Goal: Task Accomplishment & Management: Manage account settings

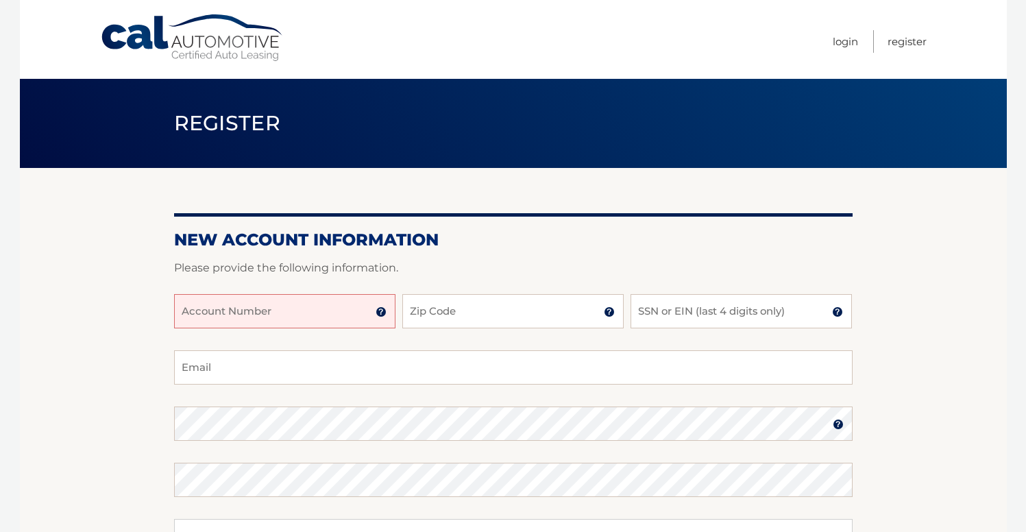
click at [275, 321] on input "Account Number" at bounding box center [284, 311] width 221 height 34
type input "44455986331"
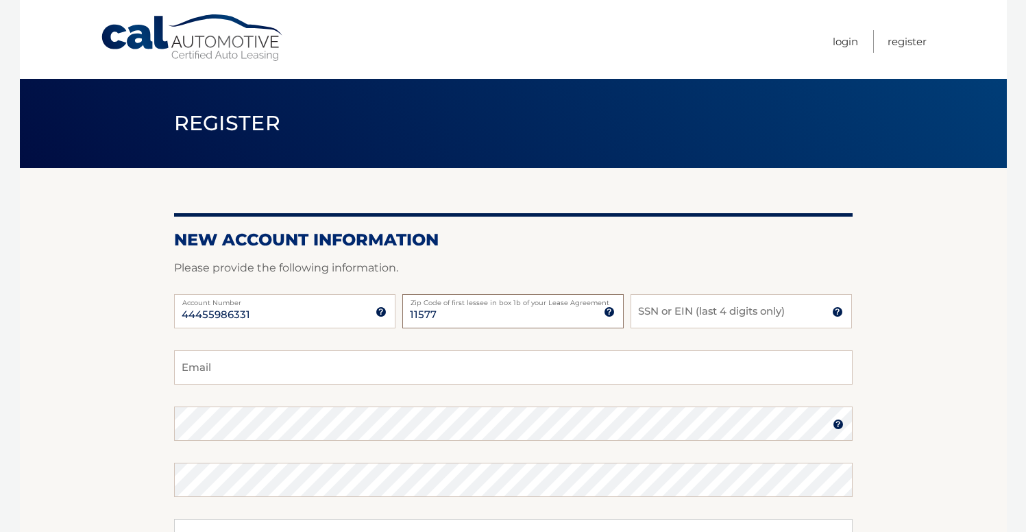
type input "11577"
click at [840, 313] on img at bounding box center [837, 311] width 11 height 11
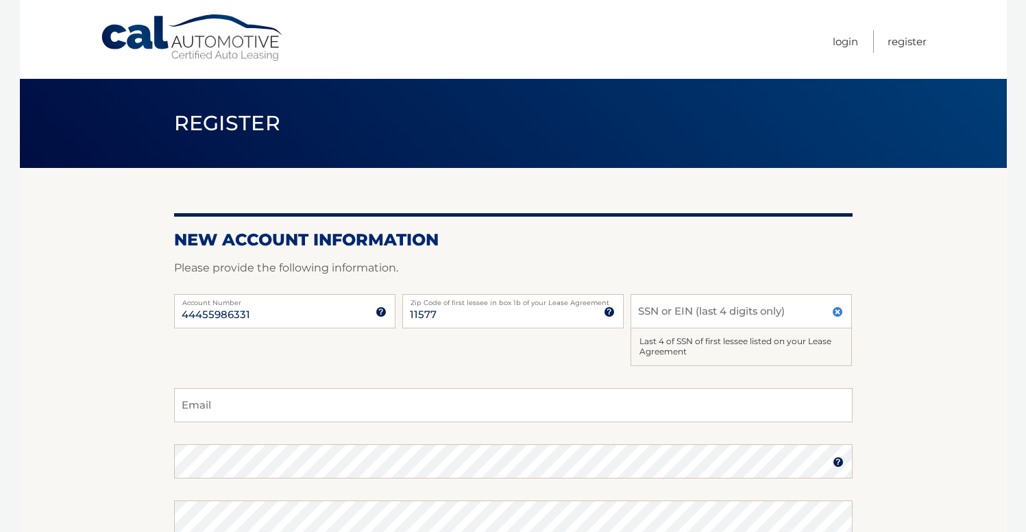
click at [853, 328] on section "New Account Information Please provide the following information. 44455986331 A…" at bounding box center [513, 454] width 987 height 573
click at [709, 315] on input "SSN or EIN (last 4 digits only)" at bounding box center [740, 311] width 221 height 34
type input "5867"
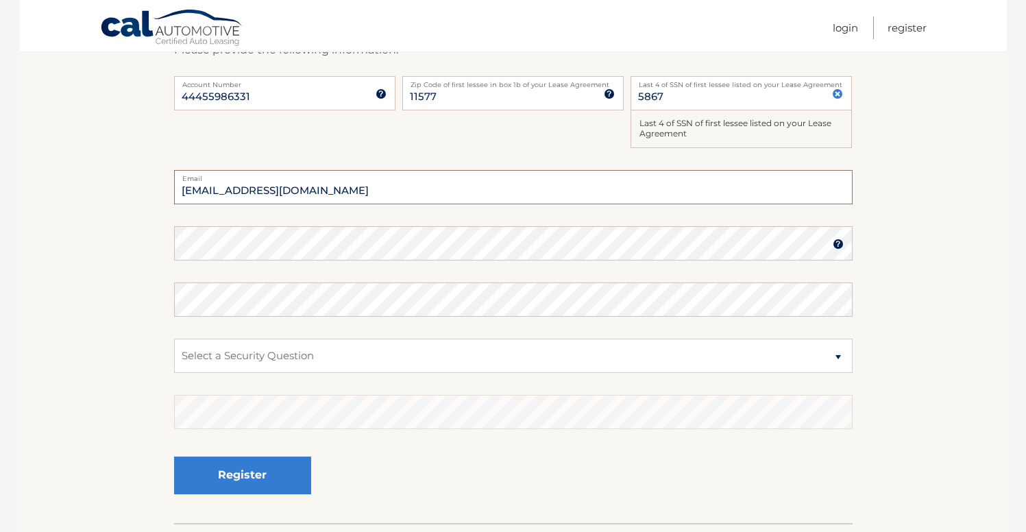
scroll to position [219, 0]
type input "drwroban@yahoo.com"
select select "1"
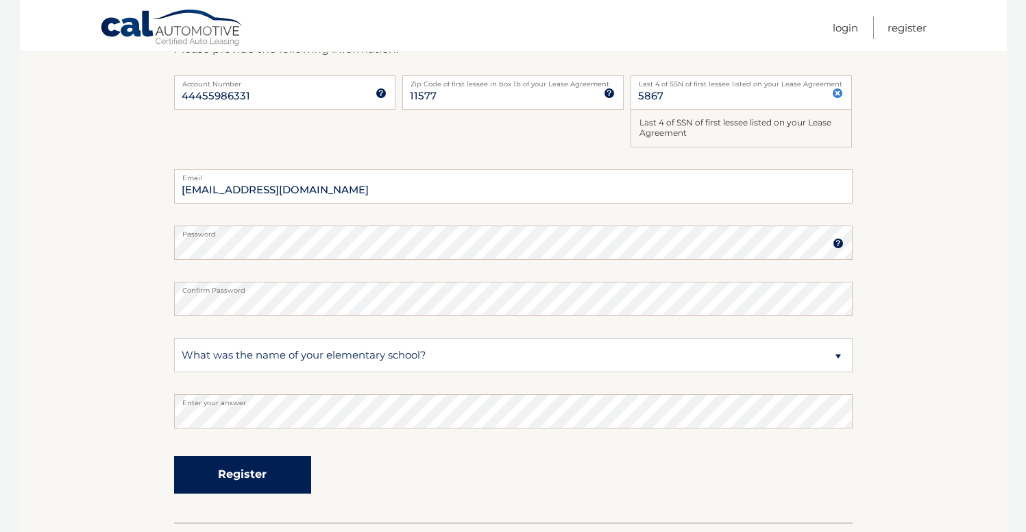
click at [232, 475] on button "Register" at bounding box center [242, 475] width 137 height 38
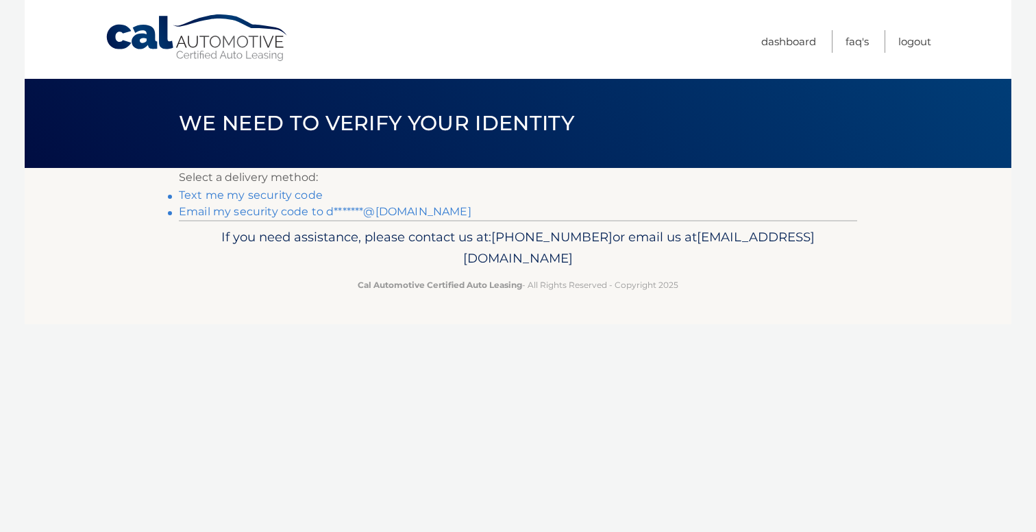
click at [310, 195] on link "Text me my security code" at bounding box center [251, 194] width 144 height 13
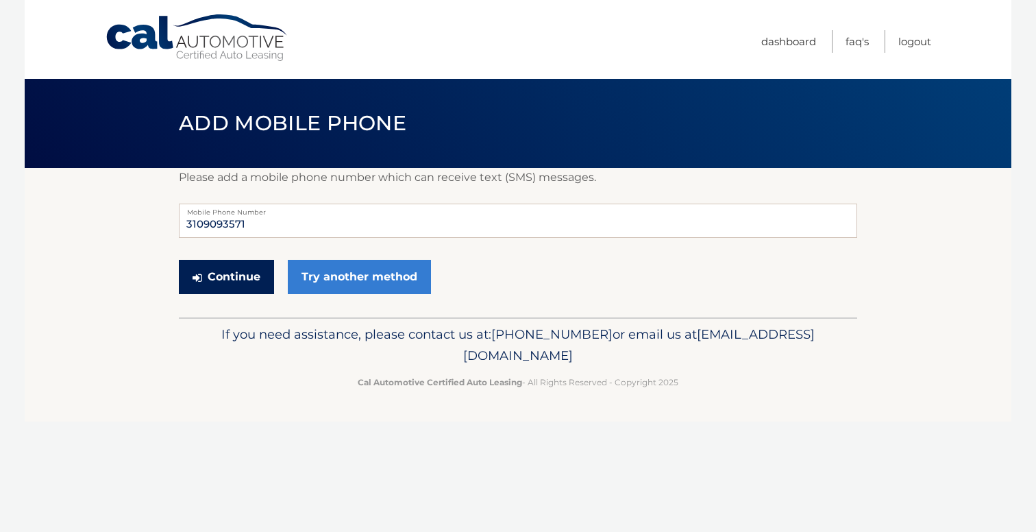
click at [250, 275] on button "Continue" at bounding box center [226, 277] width 95 height 34
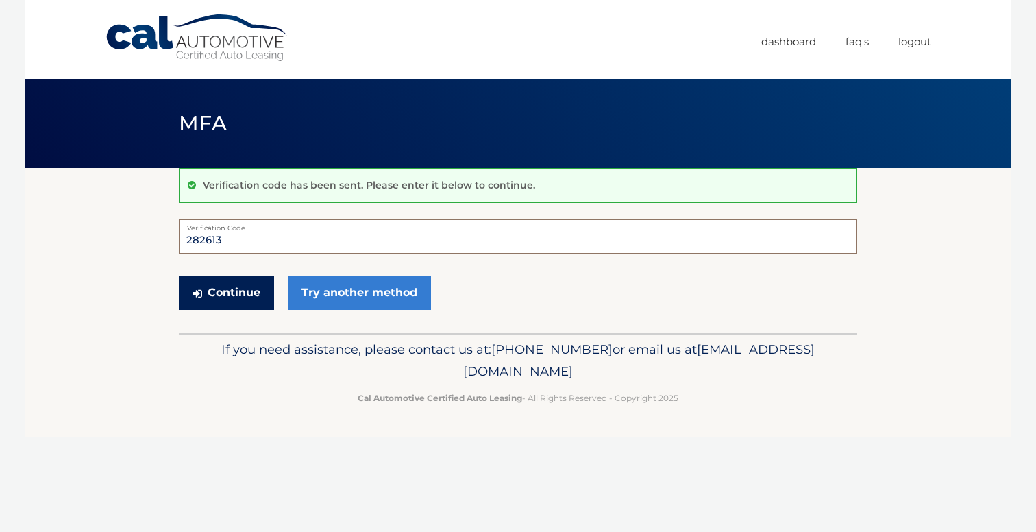
type input "282613"
click at [246, 297] on button "Continue" at bounding box center [226, 292] width 95 height 34
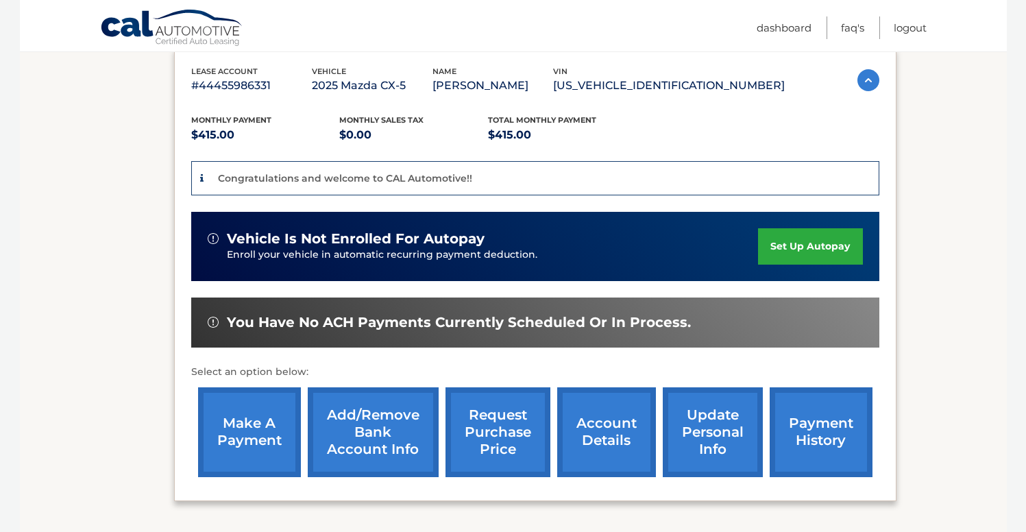
scroll to position [245, 0]
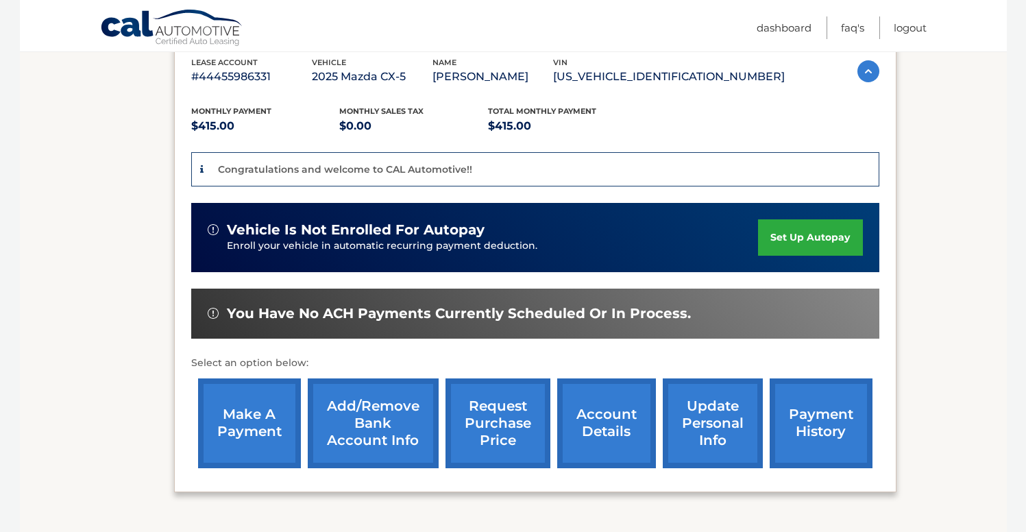
click at [787, 234] on link "set up autopay" at bounding box center [810, 237] width 104 height 36
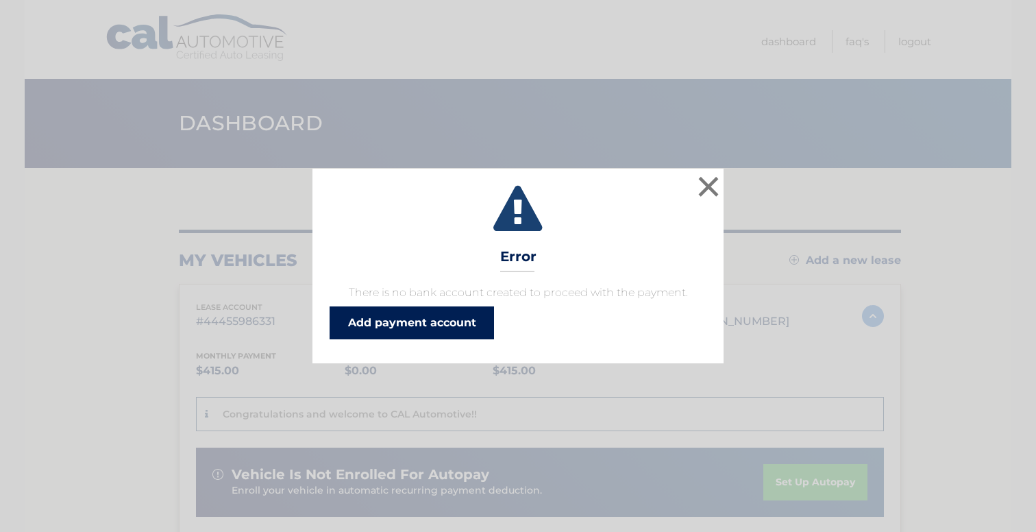
click at [441, 317] on link "Add payment account" at bounding box center [412, 322] width 164 height 33
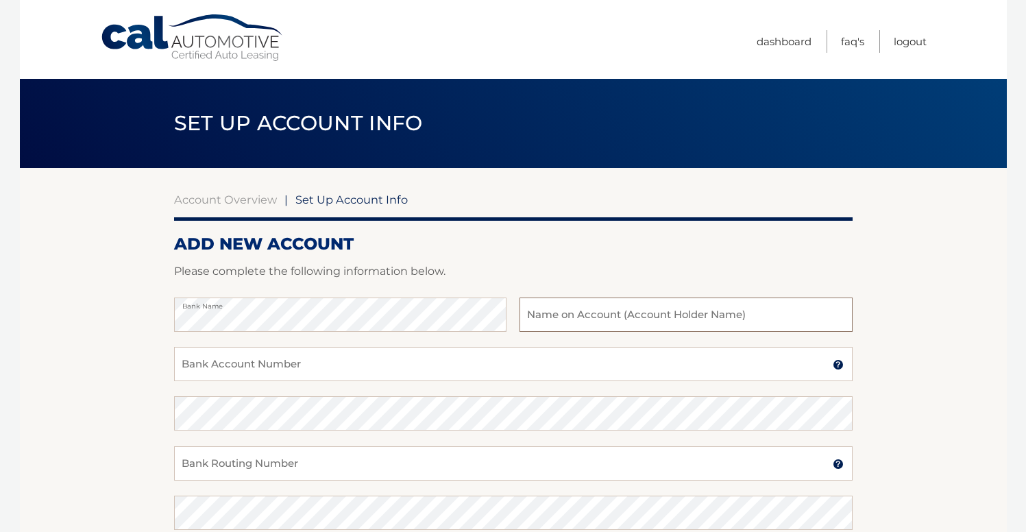
click at [641, 317] on input "text" at bounding box center [685, 314] width 332 height 34
type input "[PERSON_NAME]"
click at [376, 365] on input "Bank Account Number" at bounding box center [513, 364] width 678 height 34
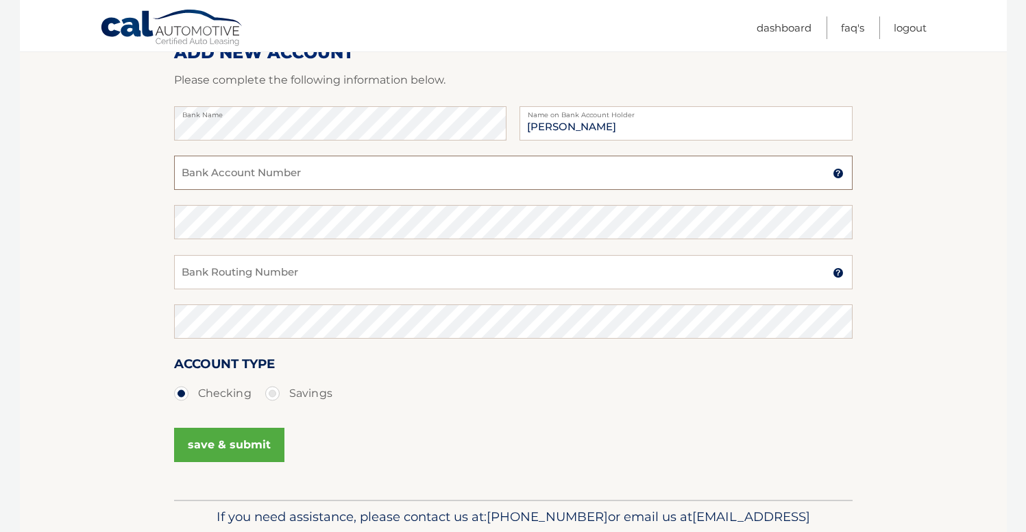
scroll to position [193, 0]
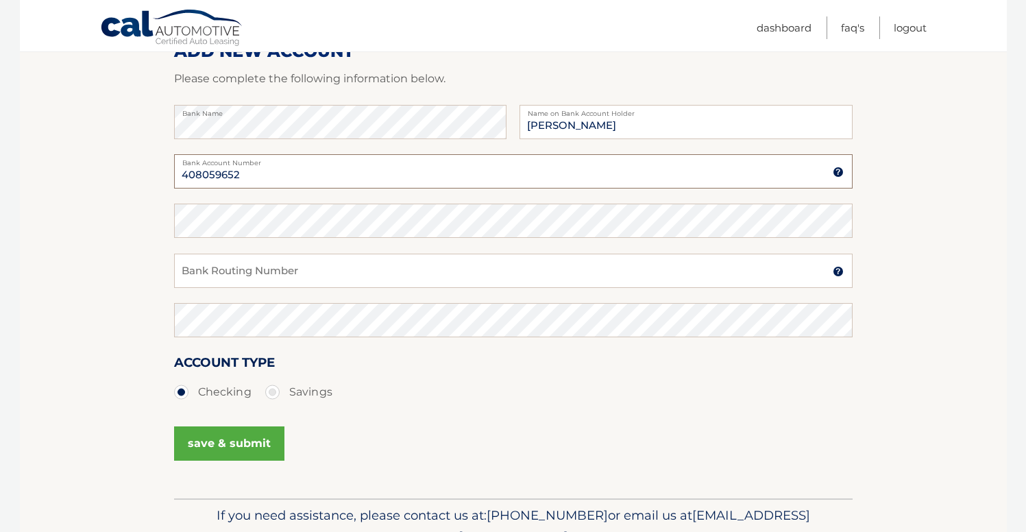
type input "408059652"
click at [372, 280] on input "Bank Routing Number" at bounding box center [513, 271] width 678 height 34
type input "021000021"
click at [261, 445] on button "save & submit" at bounding box center [229, 443] width 110 height 34
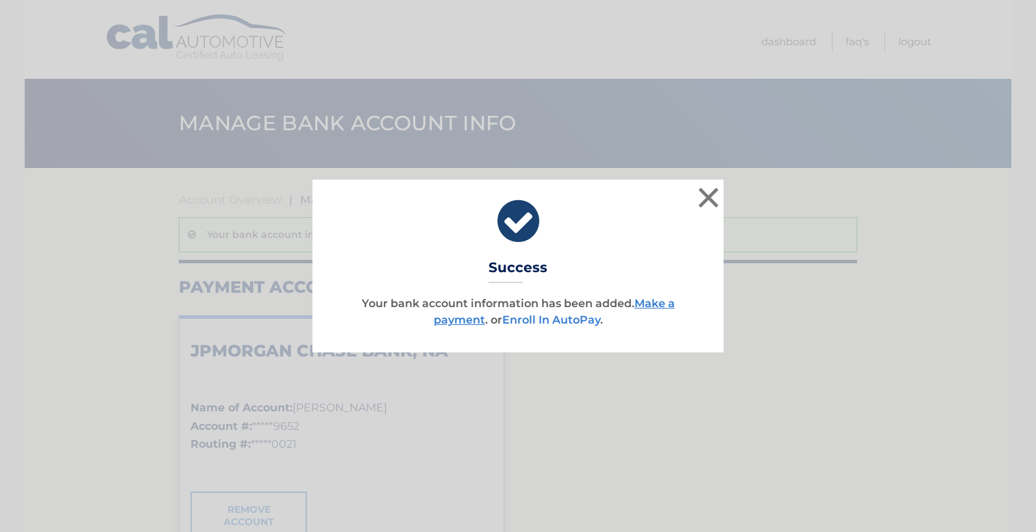
click at [592, 322] on link "Enroll In AutoPay" at bounding box center [551, 319] width 98 height 13
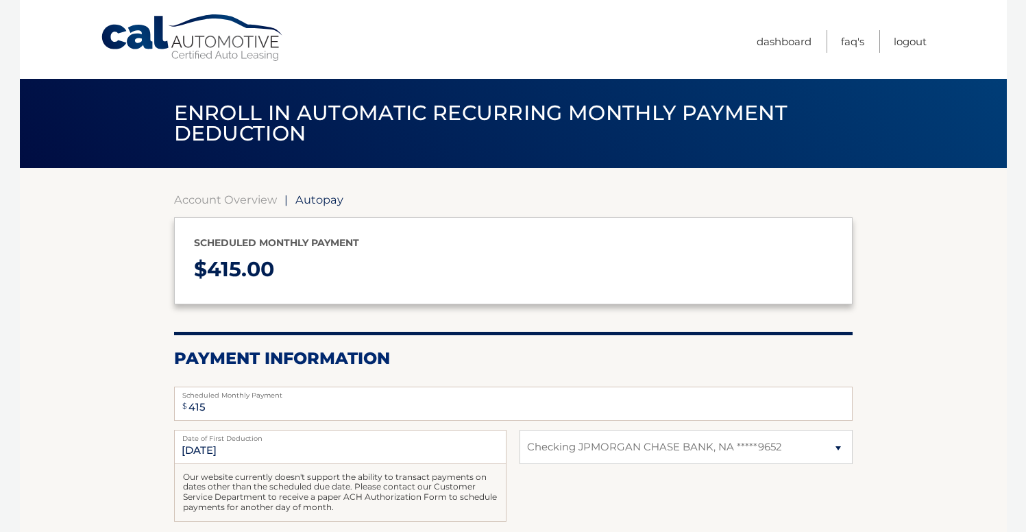
select select "YmY2NGMwNGUtYzVjNS00YzU3LTg4NjMtMTQzNjg3MjZmZGI3"
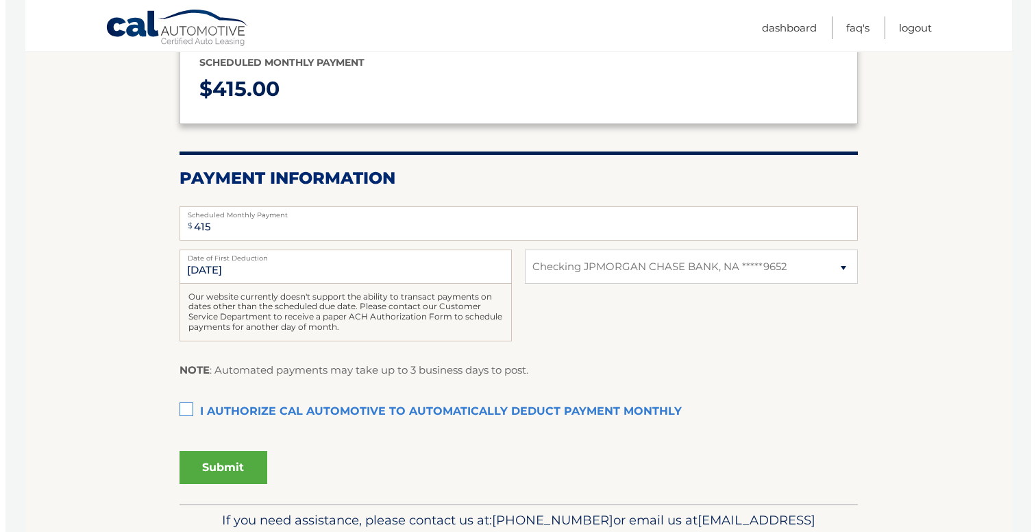
scroll to position [185, 0]
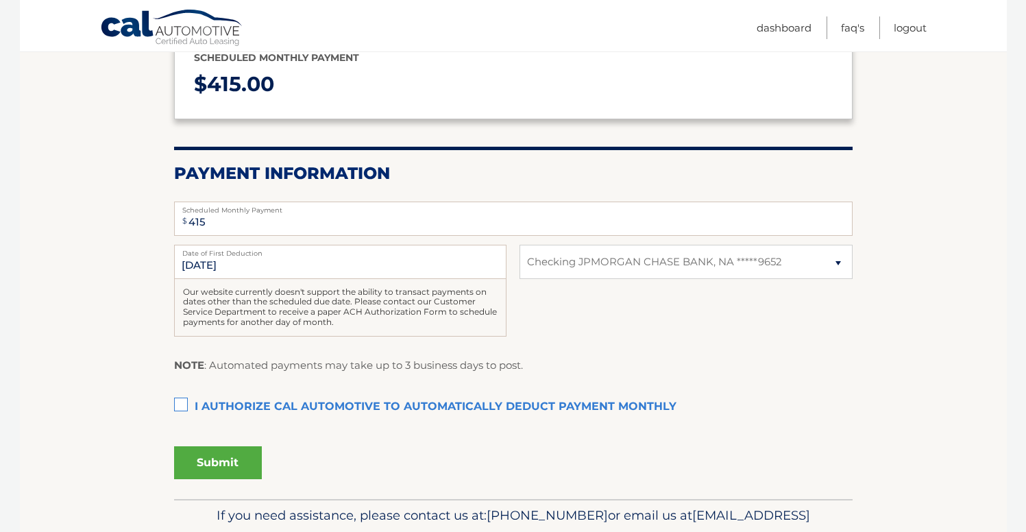
click at [177, 400] on label "I authorize cal automotive to automatically deduct payment monthly This checkbo…" at bounding box center [513, 406] width 678 height 27
click at [0, 0] on input "I authorize cal automotive to automatically deduct payment monthly This checkbo…" at bounding box center [0, 0] width 0 height 0
click at [200, 461] on button "Submit" at bounding box center [218, 462] width 88 height 33
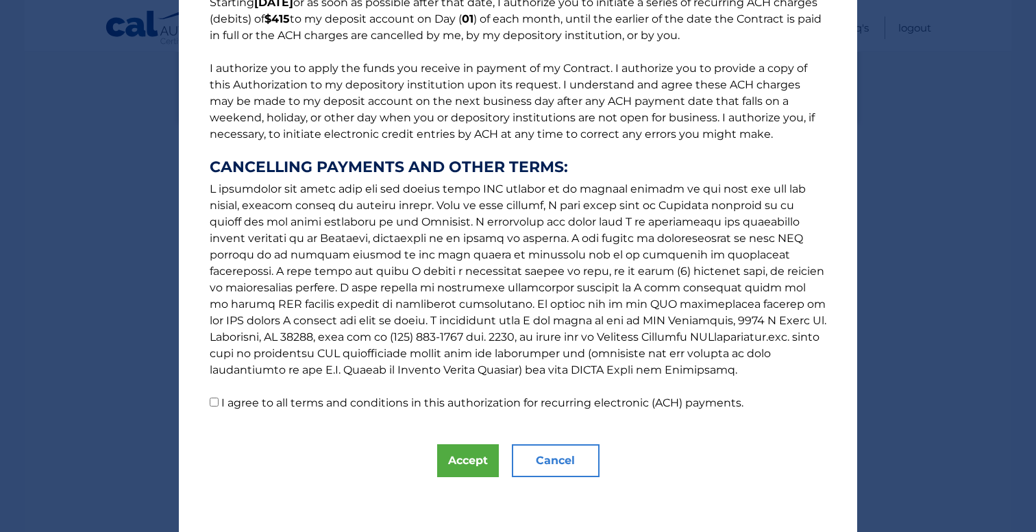
scroll to position [132, 0]
click at [210, 400] on input "I agree to all terms and conditions in this authorization for recurring electro…" at bounding box center [214, 401] width 9 height 9
checkbox input "true"
click at [449, 463] on button "Accept" at bounding box center [468, 460] width 62 height 33
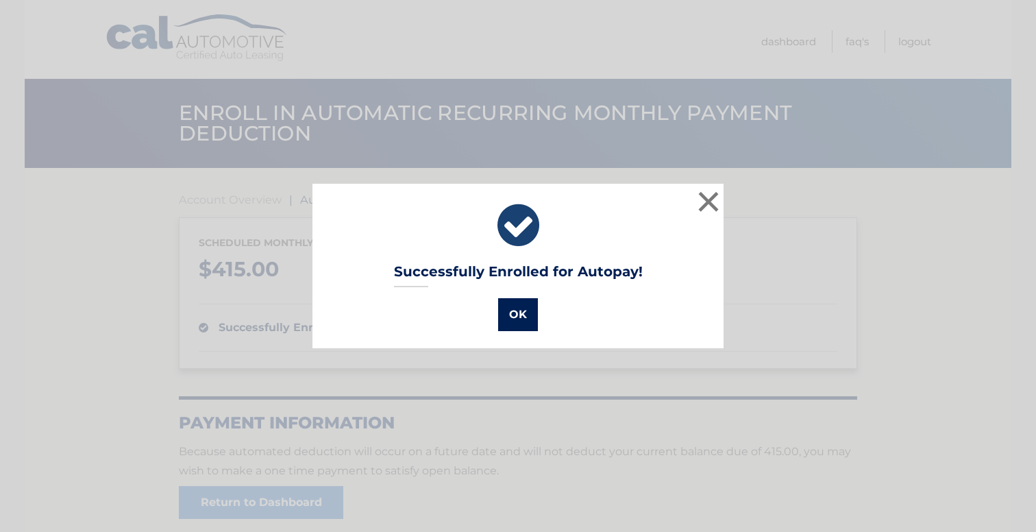
click at [513, 324] on button "OK" at bounding box center [518, 314] width 40 height 33
